Goal: Transaction & Acquisition: Obtain resource

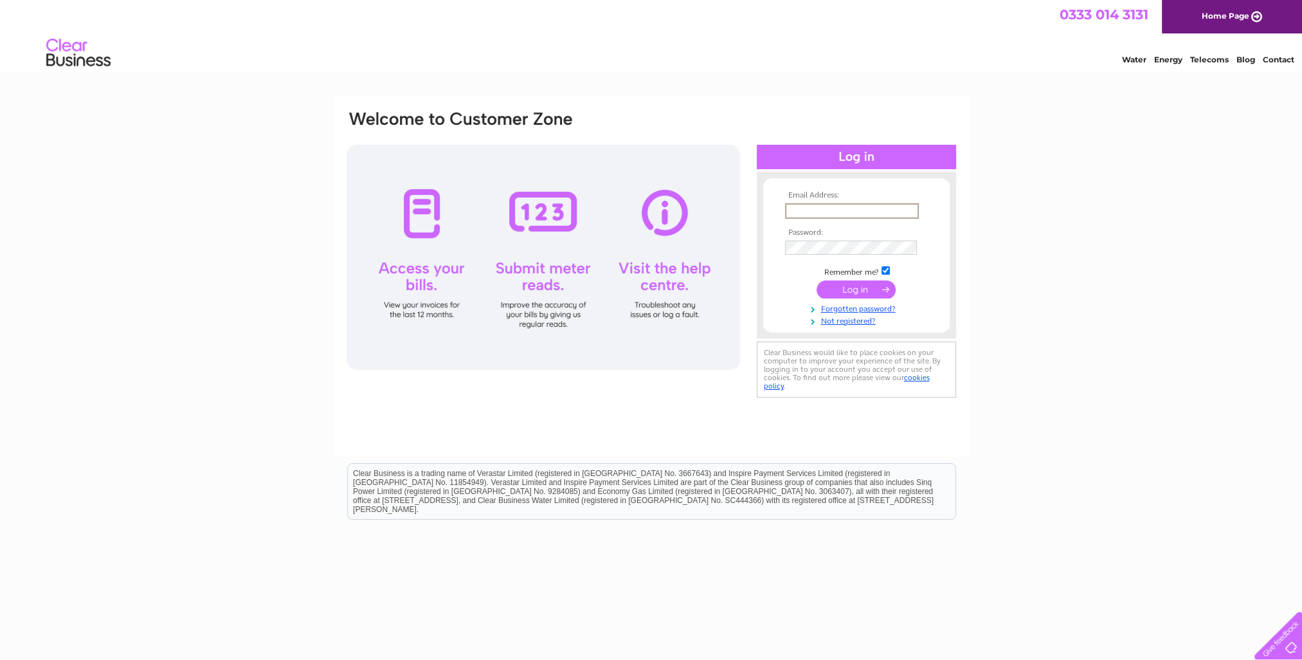
click at [826, 210] on input "text" at bounding box center [852, 210] width 134 height 15
type input "greatbarrclub@btconnect.com"
click at [821, 237] on tbody "Email Address: greatbarrclub@btconnect.com Password: Remember me?" at bounding box center [856, 257] width 149 height 133
click at [840, 288] on input "submit" at bounding box center [856, 289] width 79 height 18
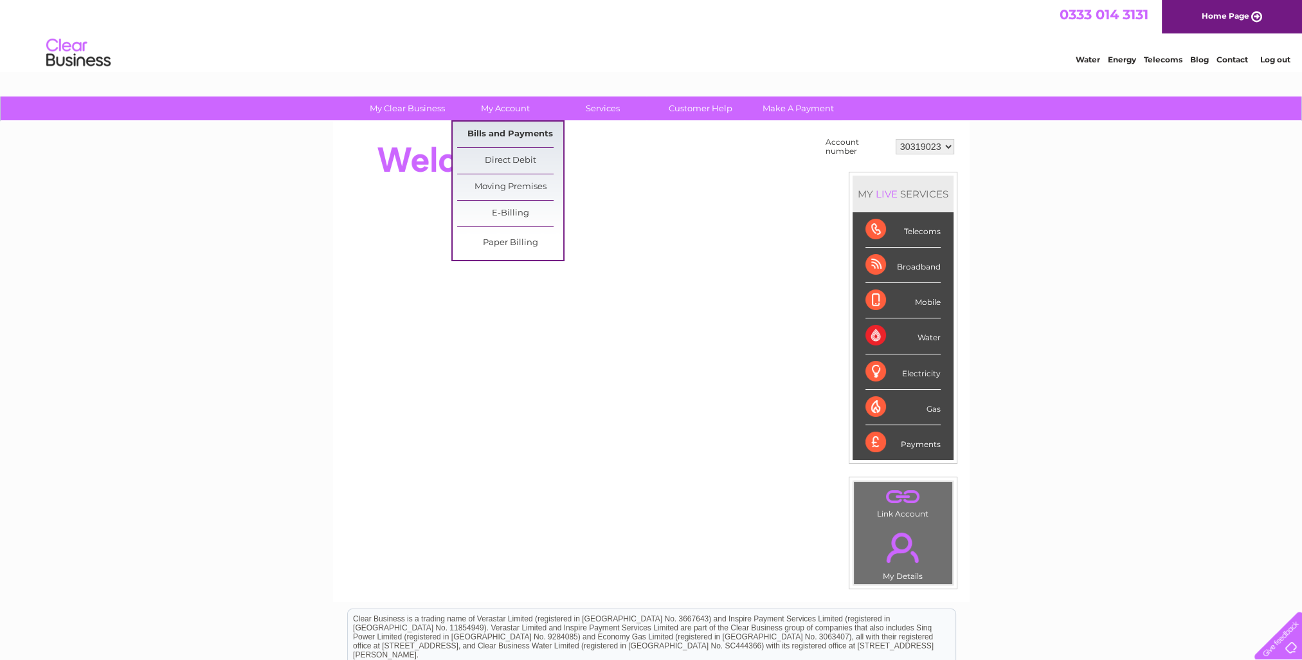
click at [504, 132] on link "Bills and Payments" at bounding box center [510, 135] width 106 height 26
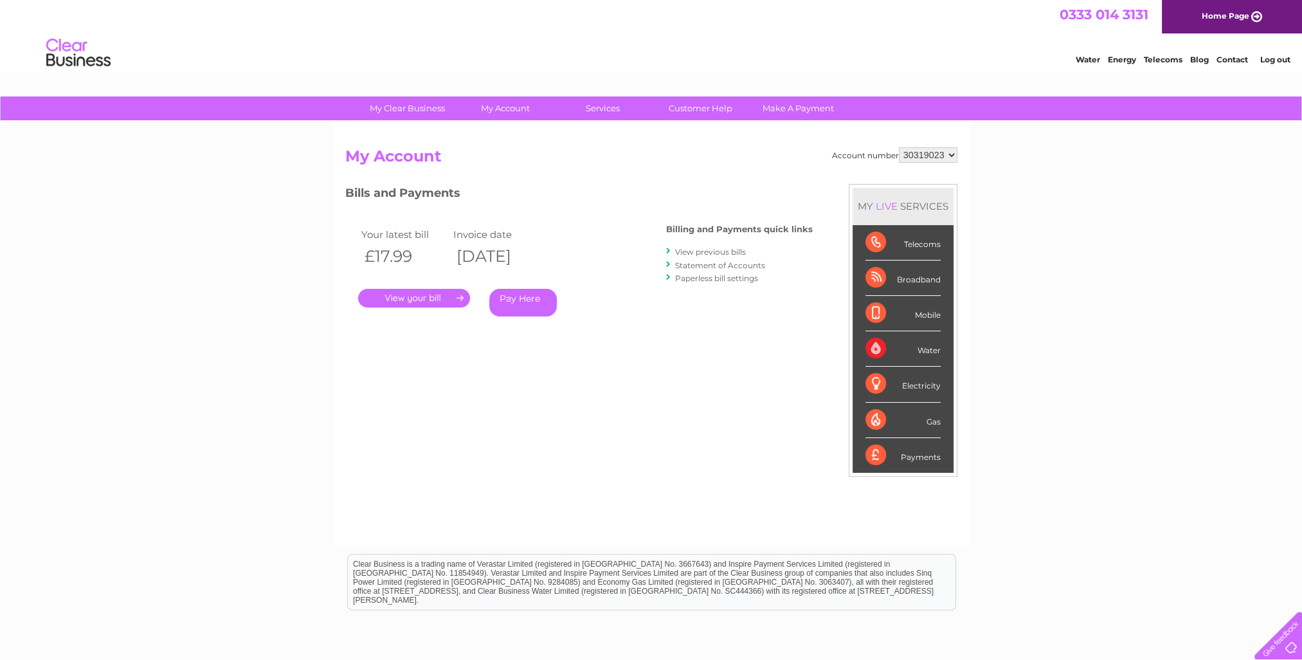
click at [412, 295] on link "." at bounding box center [414, 298] width 112 height 19
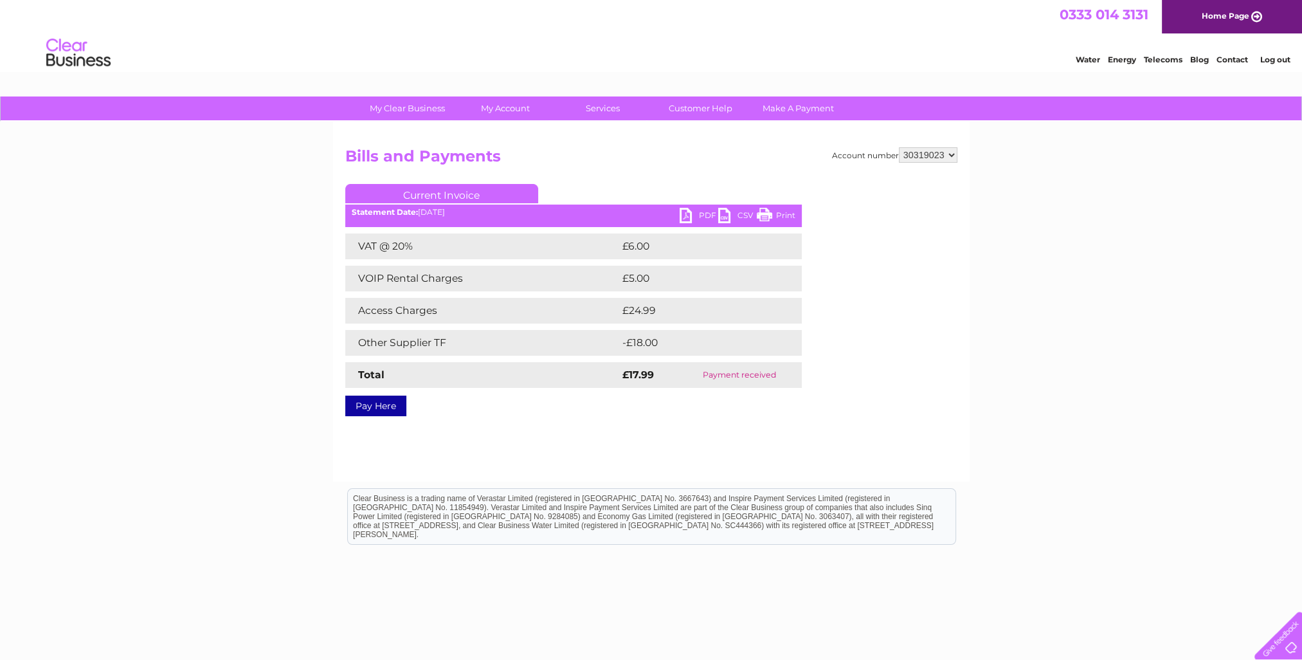
click at [688, 215] on link "PDF" at bounding box center [699, 217] width 39 height 19
click at [1232, 60] on link "Contact" at bounding box center [1233, 60] width 32 height 10
